Goal: Find specific page/section: Find specific page/section

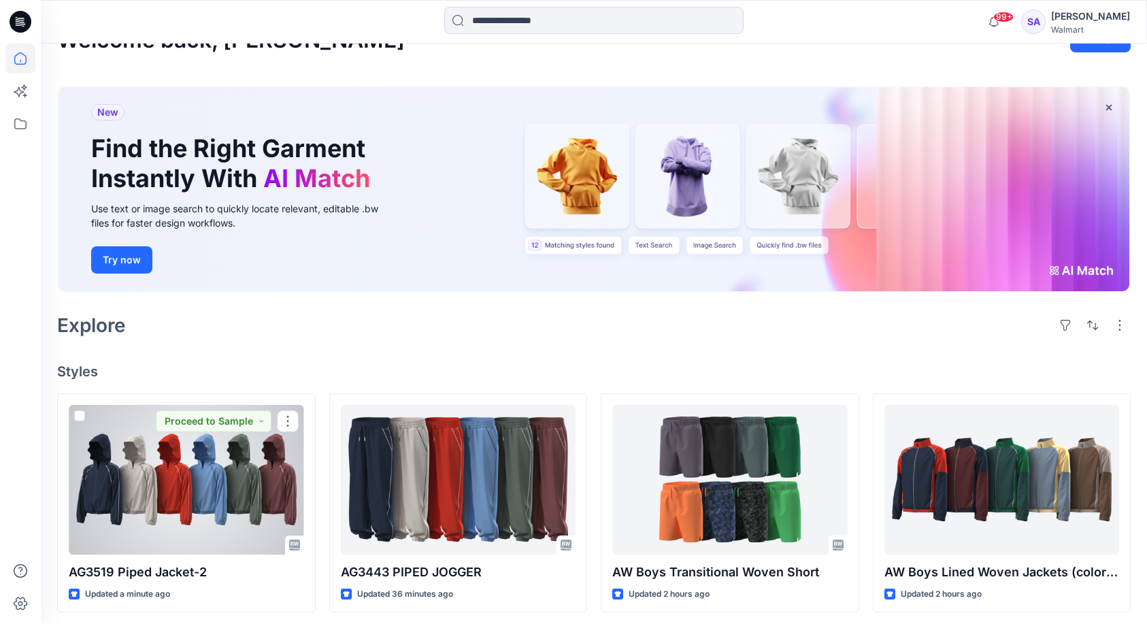
scroll to position [39, 0]
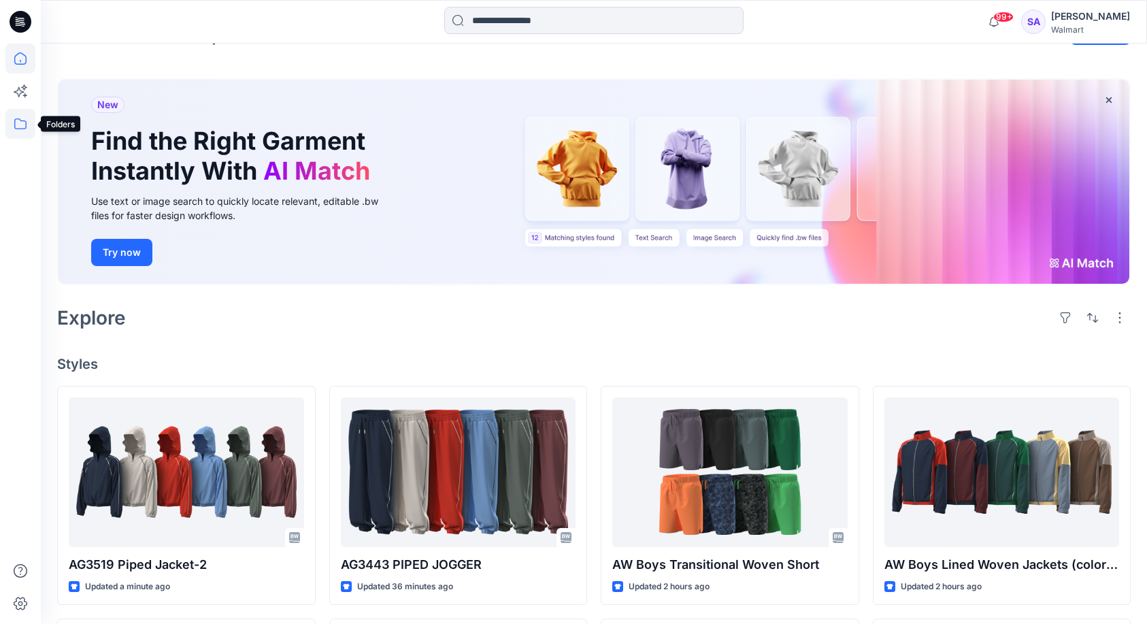
click at [19, 120] on icon at bounding box center [20, 124] width 30 height 30
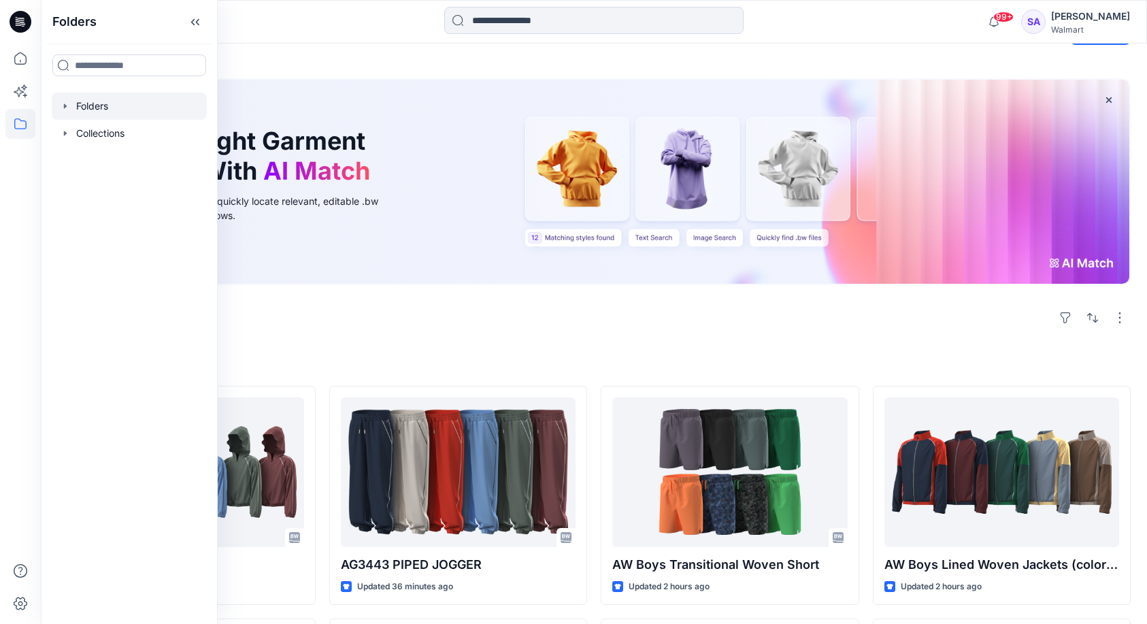
click at [78, 112] on div at bounding box center [129, 106] width 155 height 27
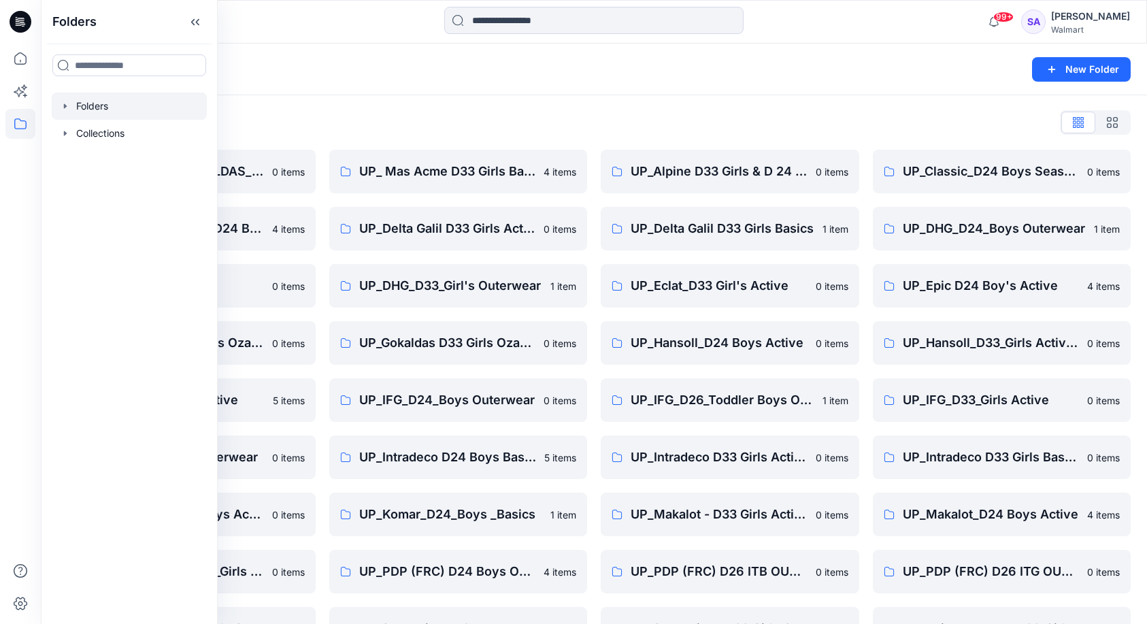
click at [399, 135] on div "Folders List OZARK TRAIL _GOKALDAS_D34 Womens 0 items UP_CTA(Chittagong)_D24 Bo…" at bounding box center [594, 438] width 1106 height 686
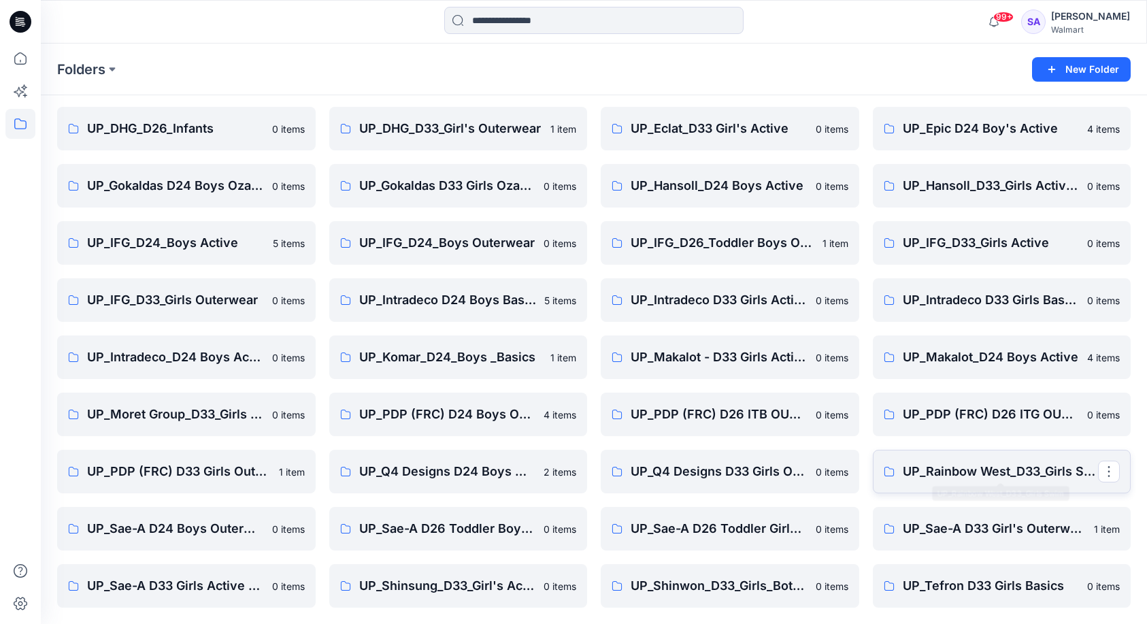
scroll to position [157, 0]
click at [218, 581] on p "UP_Sae-A D33 Girls Active & Bottoms" at bounding box center [185, 585] width 196 height 19
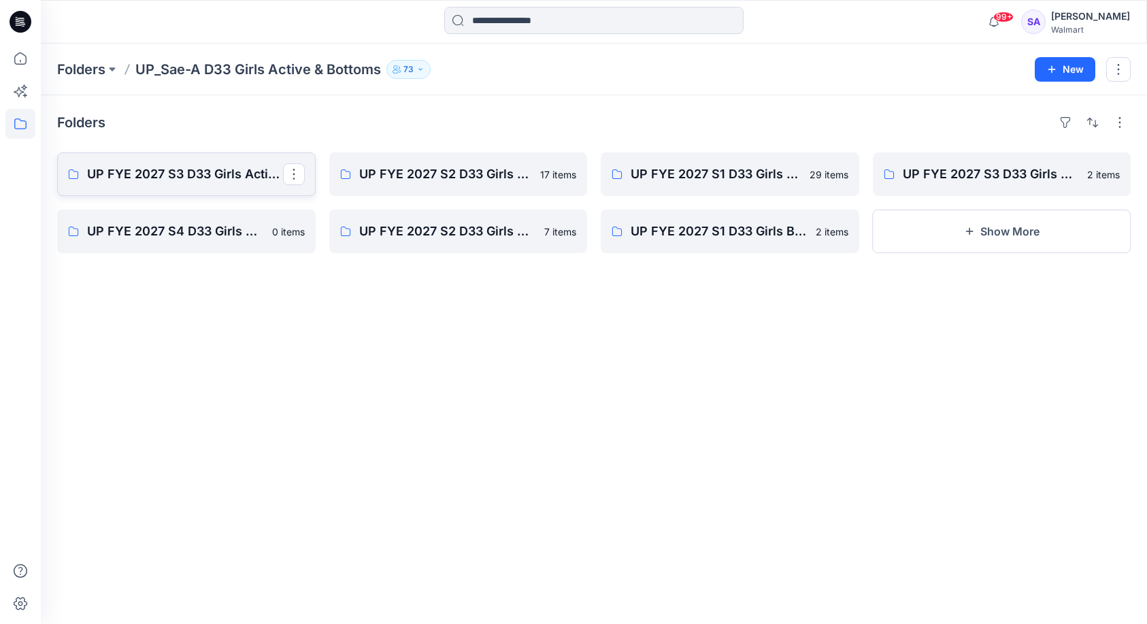
click at [187, 182] on p "UP FYE 2027 S3 D33 Girls Active Sae-A" at bounding box center [185, 174] width 196 height 19
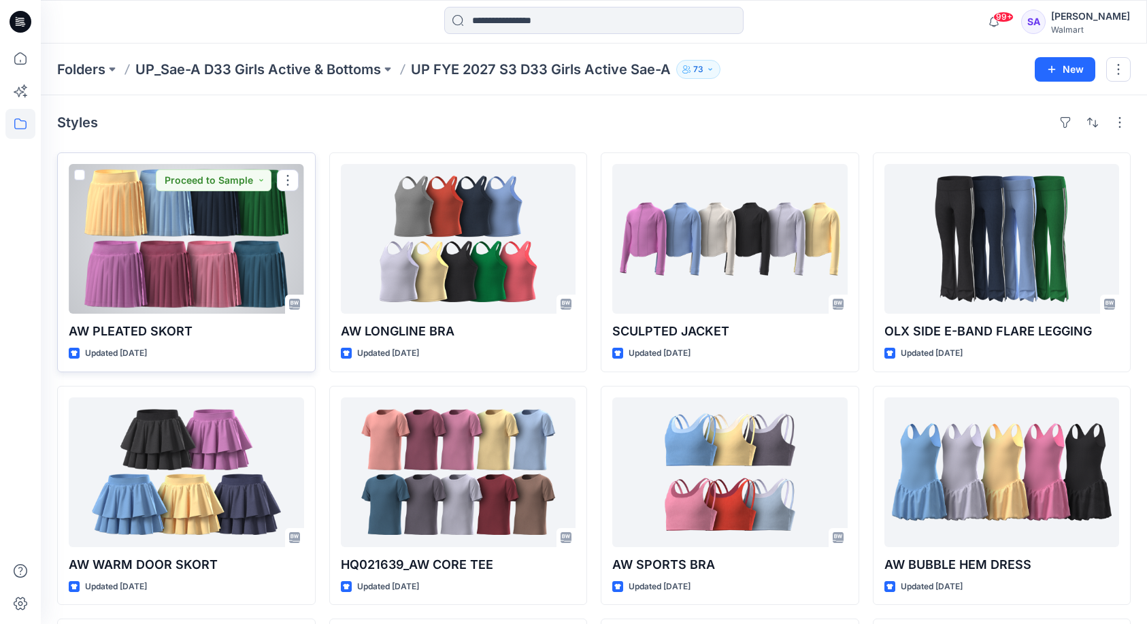
click at [259, 255] on div at bounding box center [186, 239] width 235 height 150
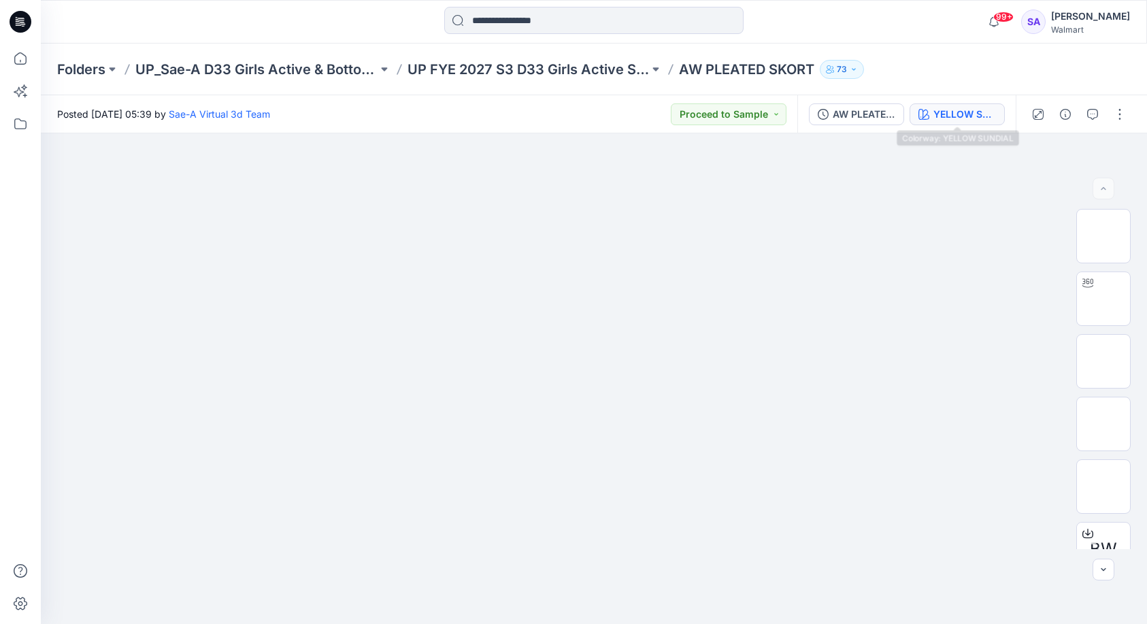
click at [969, 117] on div "YELLOW SUNDIAL" at bounding box center [965, 114] width 63 height 15
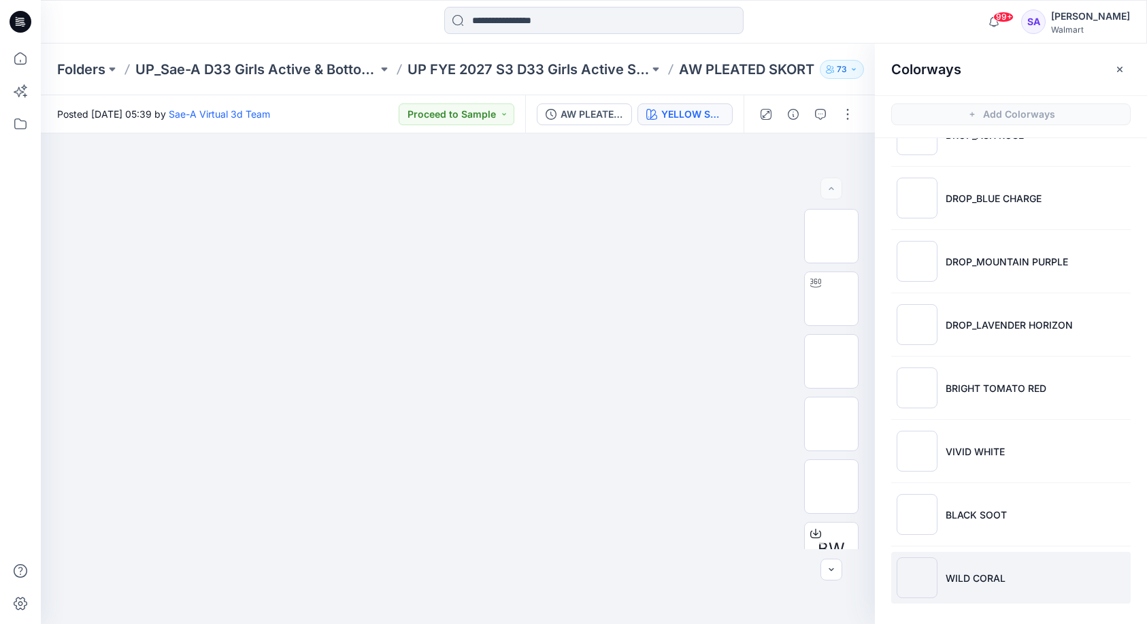
scroll to position [423, 0]
click at [978, 571] on p "WILD CORAL" at bounding box center [976, 578] width 60 height 14
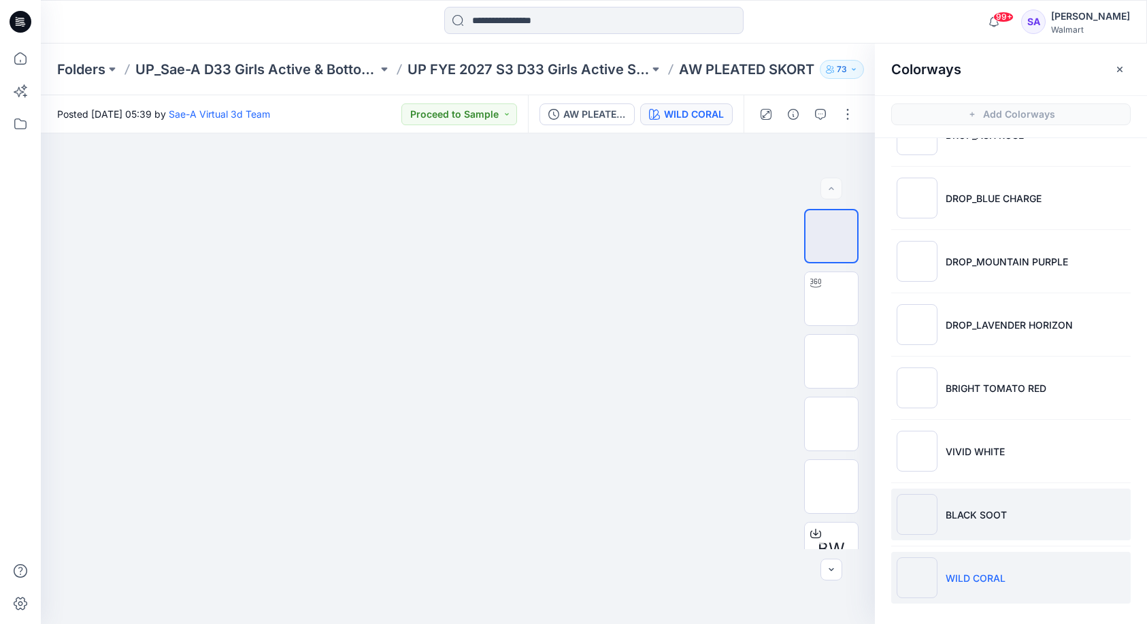
click at [1000, 523] on li "BLACK SOOT" at bounding box center [1011, 515] width 240 height 52
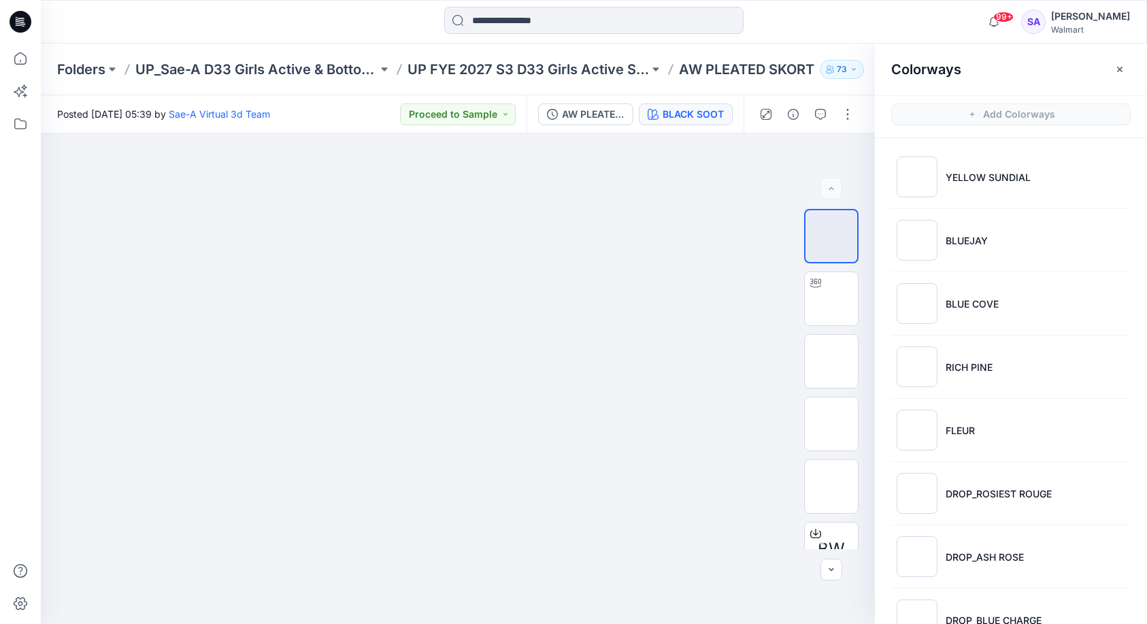
scroll to position [30, 0]
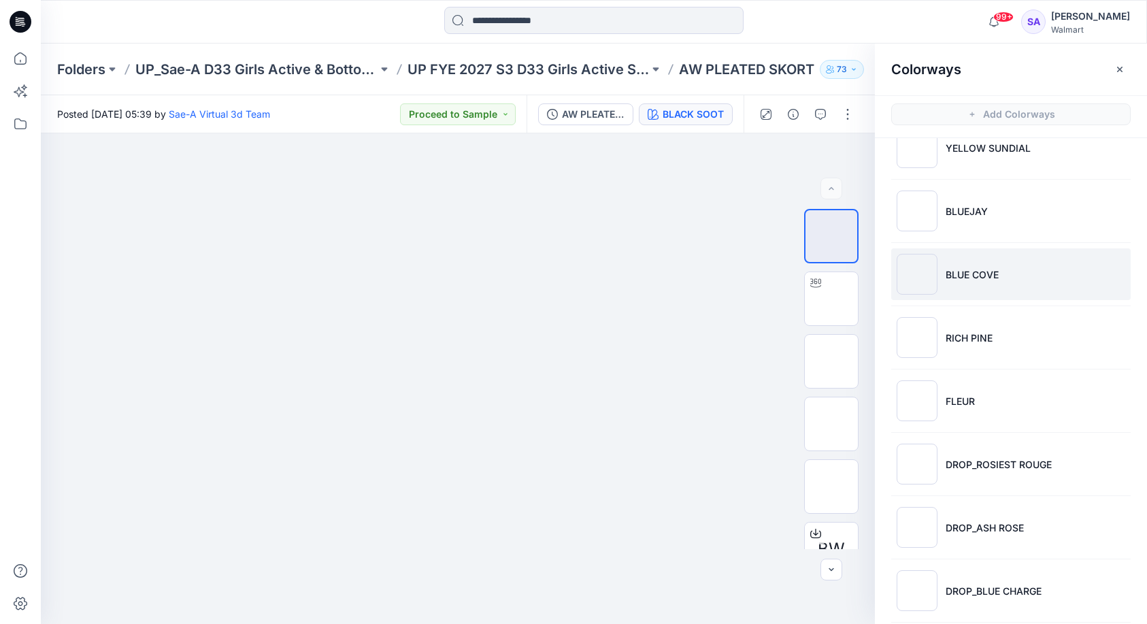
click at [979, 271] on p "BLUE COVE" at bounding box center [972, 274] width 53 height 14
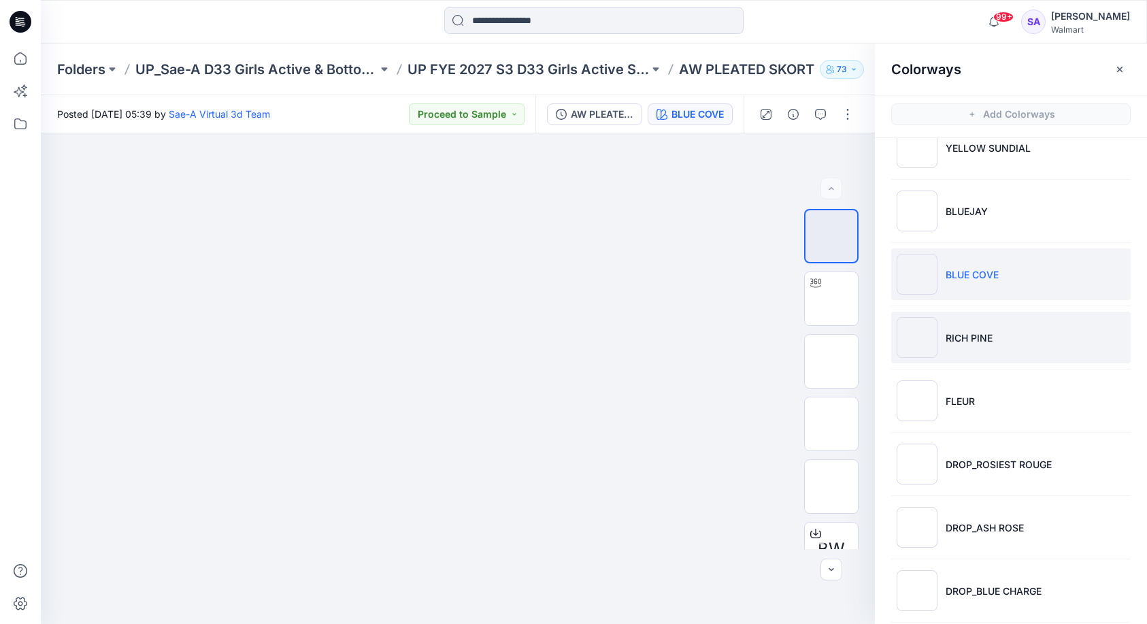
click at [989, 350] on li "RICH PINE" at bounding box center [1011, 338] width 240 height 52
